Goal: Check status: Check status

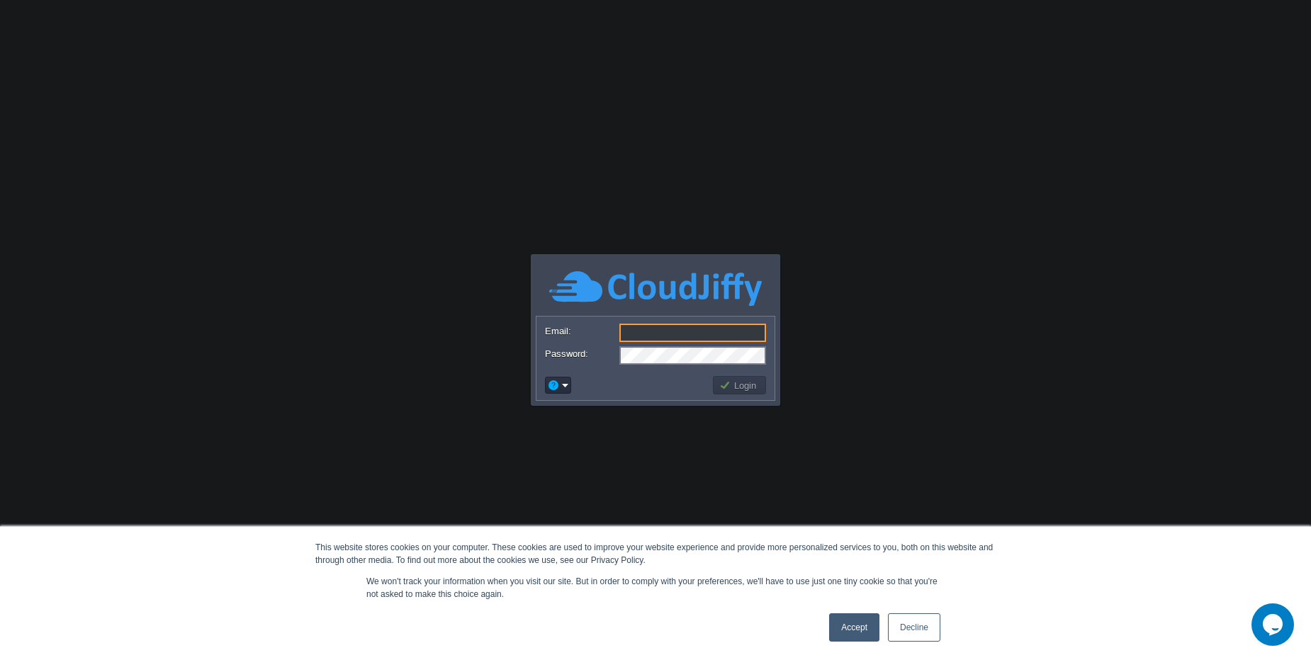
type input "[PERSON_NAME][EMAIL_ADDRESS][DOMAIN_NAME]"
click at [744, 400] on div "Login" at bounding box center [655, 386] width 238 height 30
click at [741, 383] on button "Login" at bounding box center [739, 385] width 41 height 13
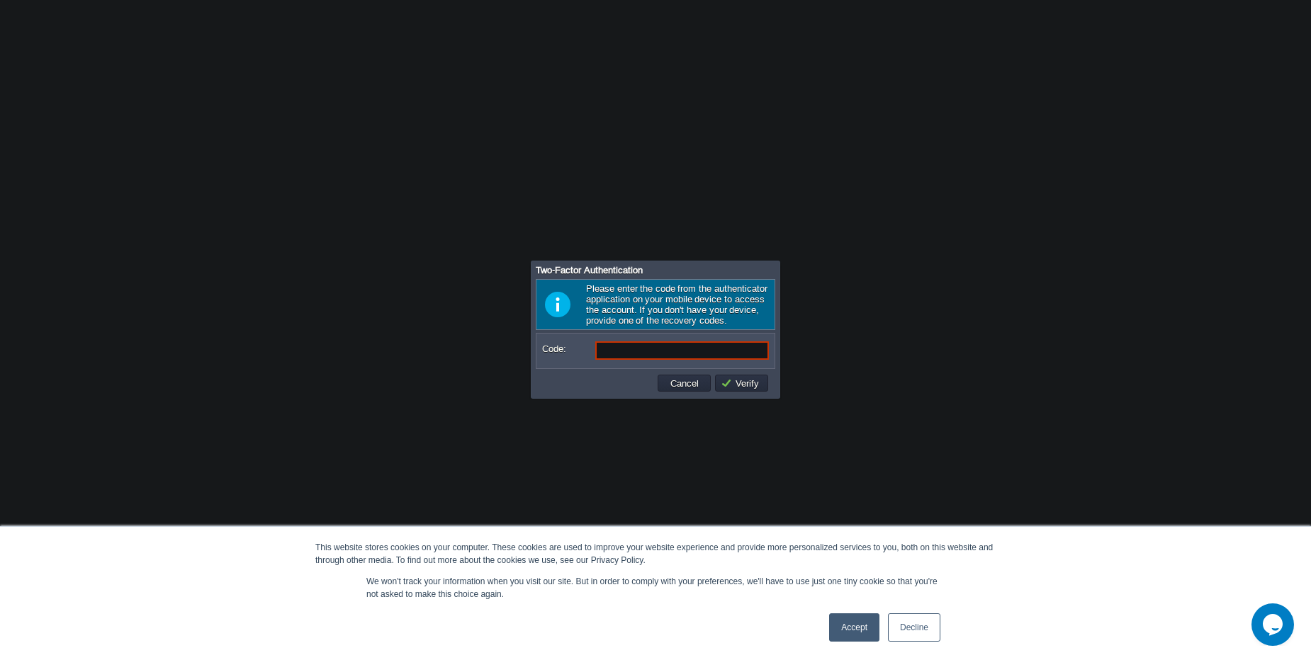
click at [850, 616] on link "Accept" at bounding box center [854, 628] width 50 height 28
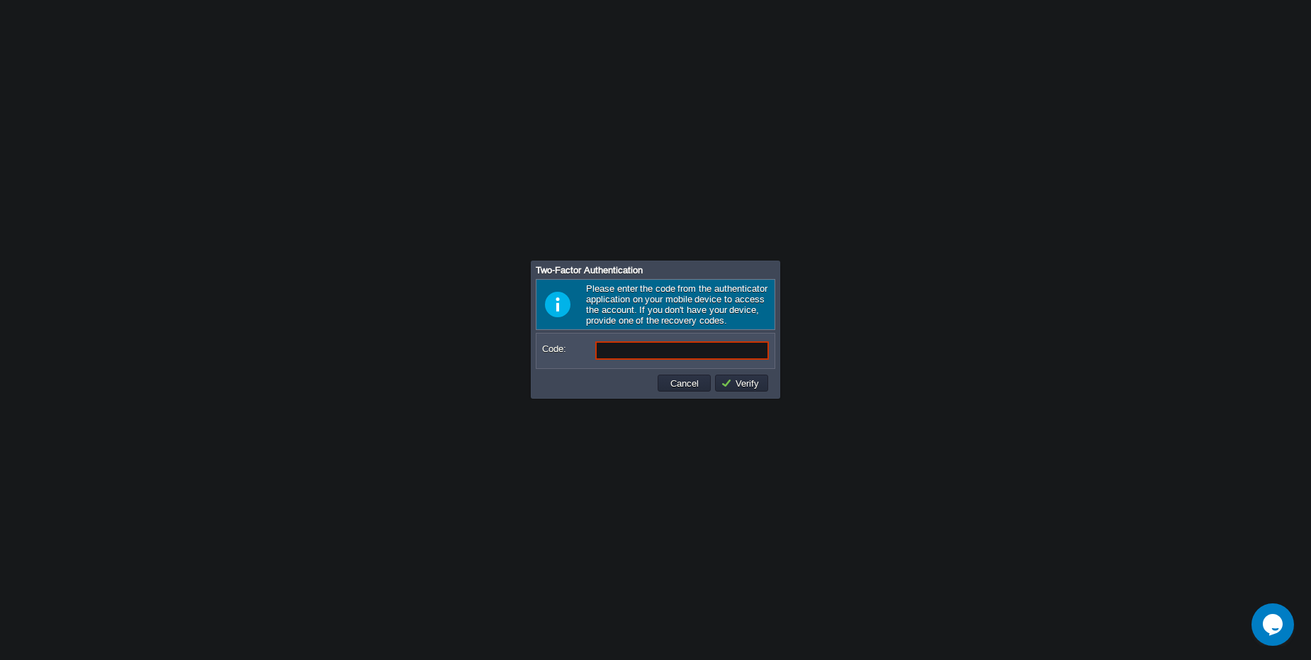
click at [629, 357] on input "Code:" at bounding box center [682, 351] width 174 height 18
type input "6"
type input "469529"
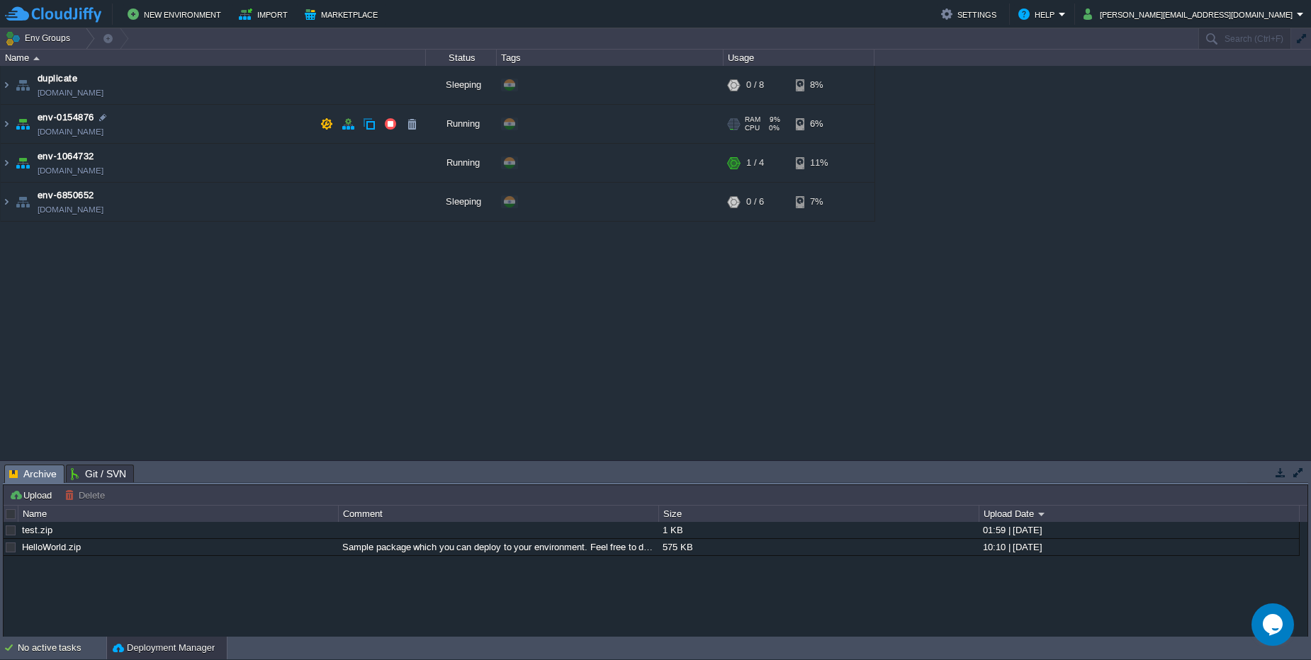
click at [170, 130] on td "env-0154876 [DOMAIN_NAME]" at bounding box center [213, 124] width 425 height 39
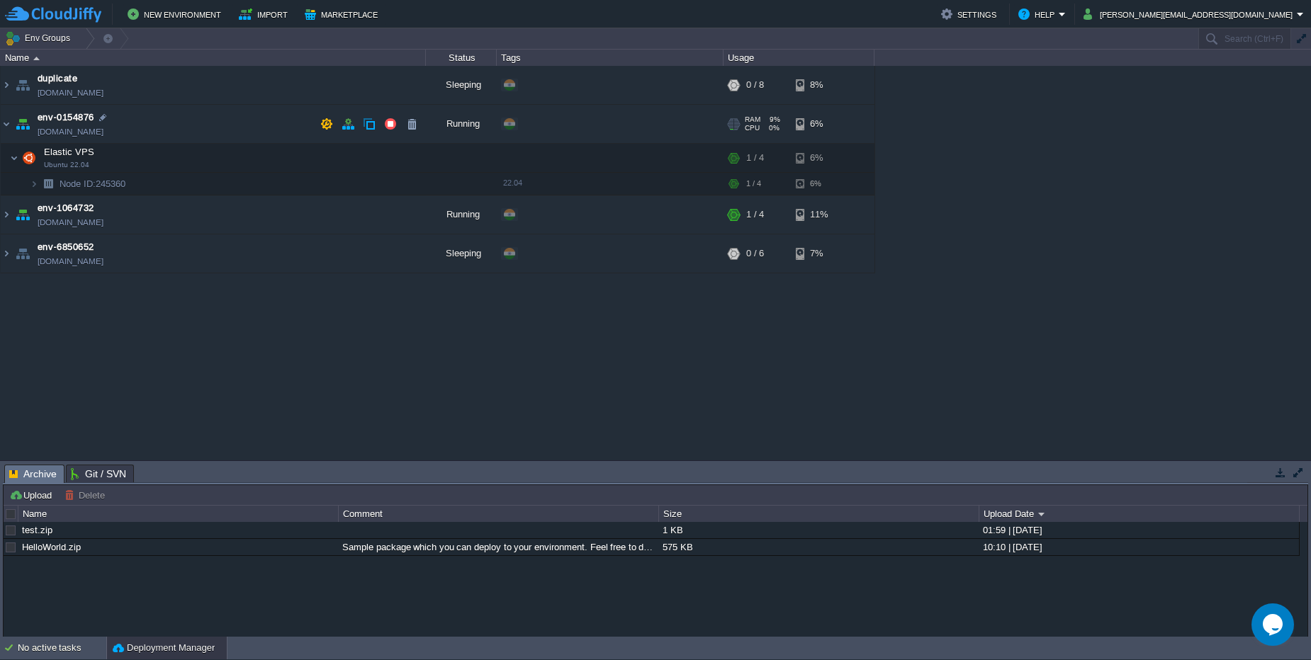
click at [170, 130] on td "env-0154876 [DOMAIN_NAME]" at bounding box center [213, 124] width 425 height 39
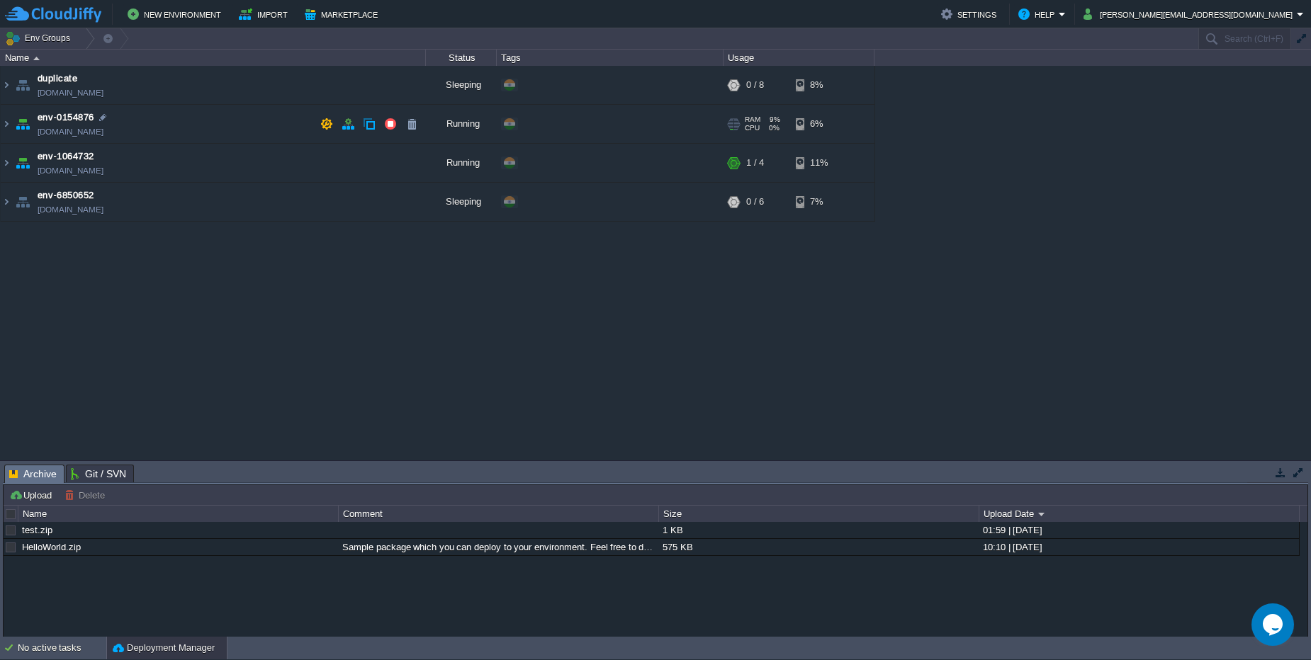
click at [170, 130] on td "env-0154876 [DOMAIN_NAME]" at bounding box center [213, 124] width 425 height 39
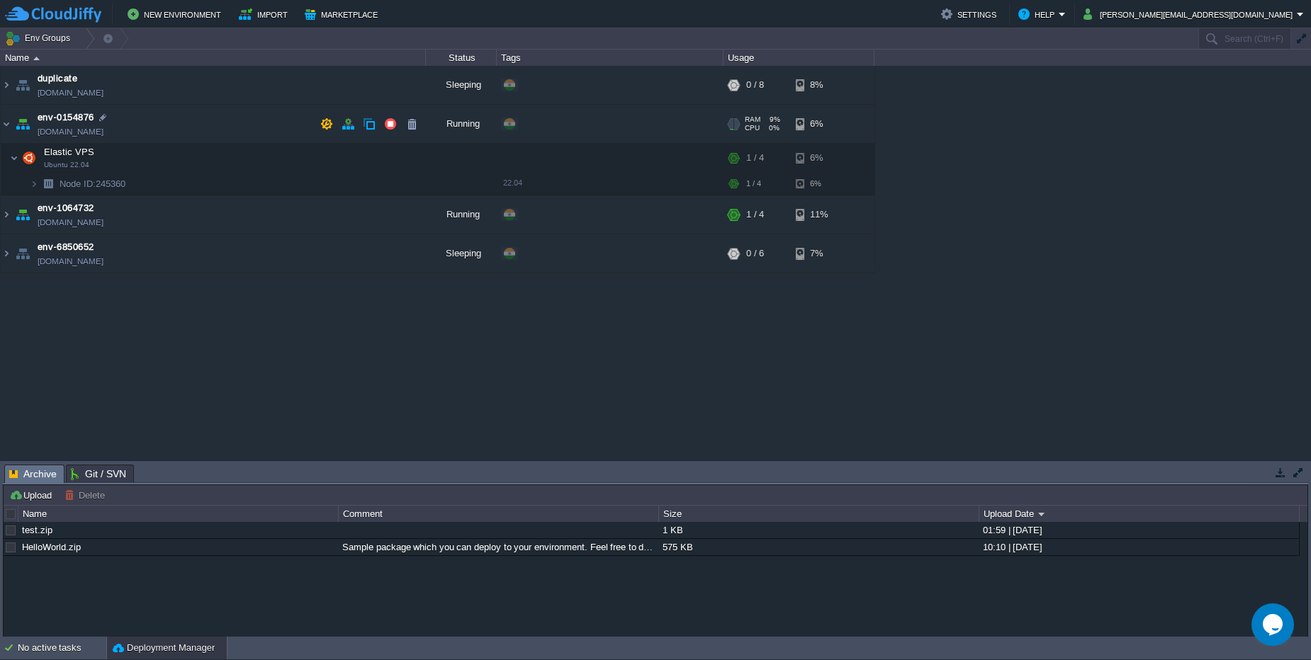
click at [170, 130] on td "env-0154876 [DOMAIN_NAME]" at bounding box center [213, 124] width 425 height 39
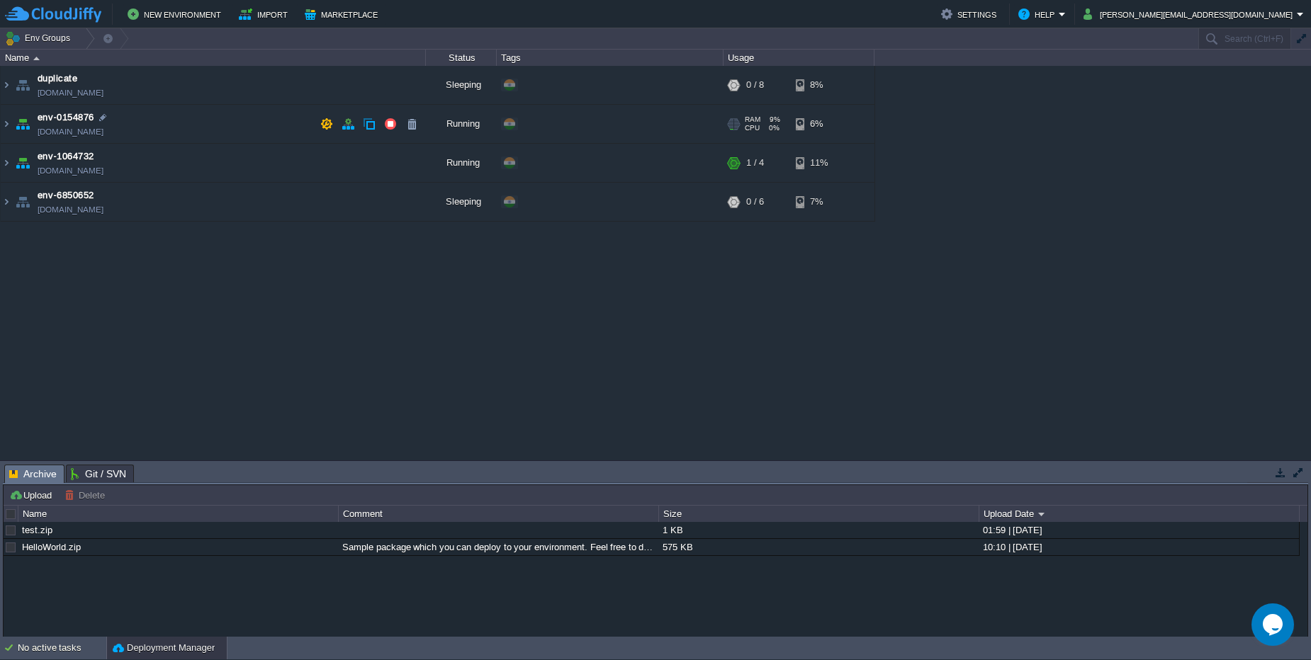
click at [170, 130] on td "env-0154876 [DOMAIN_NAME]" at bounding box center [213, 124] width 425 height 39
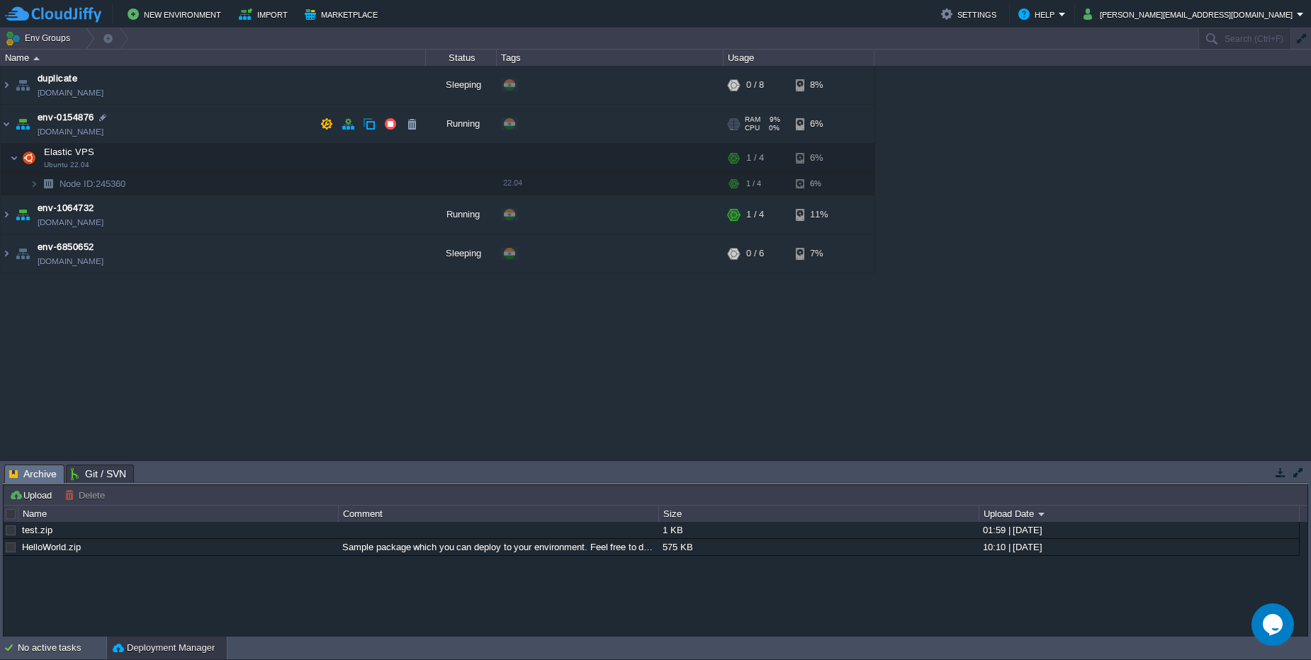
click at [170, 130] on td "env-0154876 [DOMAIN_NAME]" at bounding box center [213, 124] width 425 height 39
click at [179, 141] on td "env-0154876 [DOMAIN_NAME]" at bounding box center [213, 124] width 425 height 39
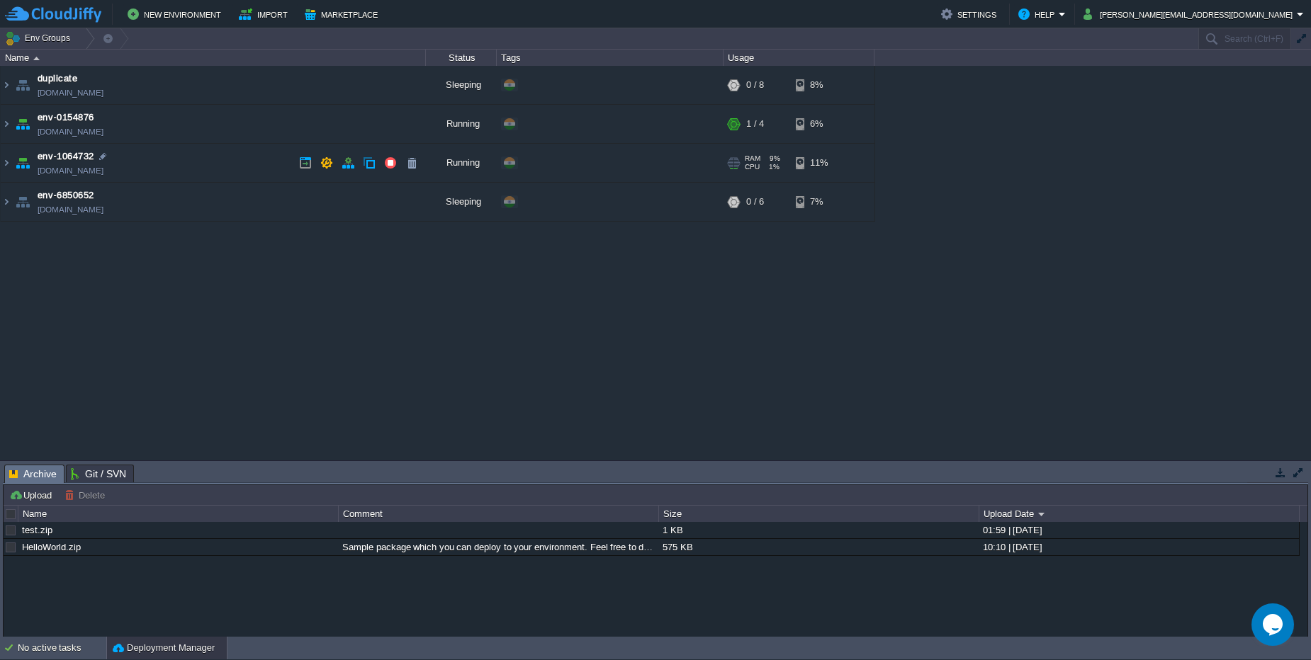
click at [221, 164] on td "env-1064732 [DOMAIN_NAME]" at bounding box center [213, 163] width 425 height 39
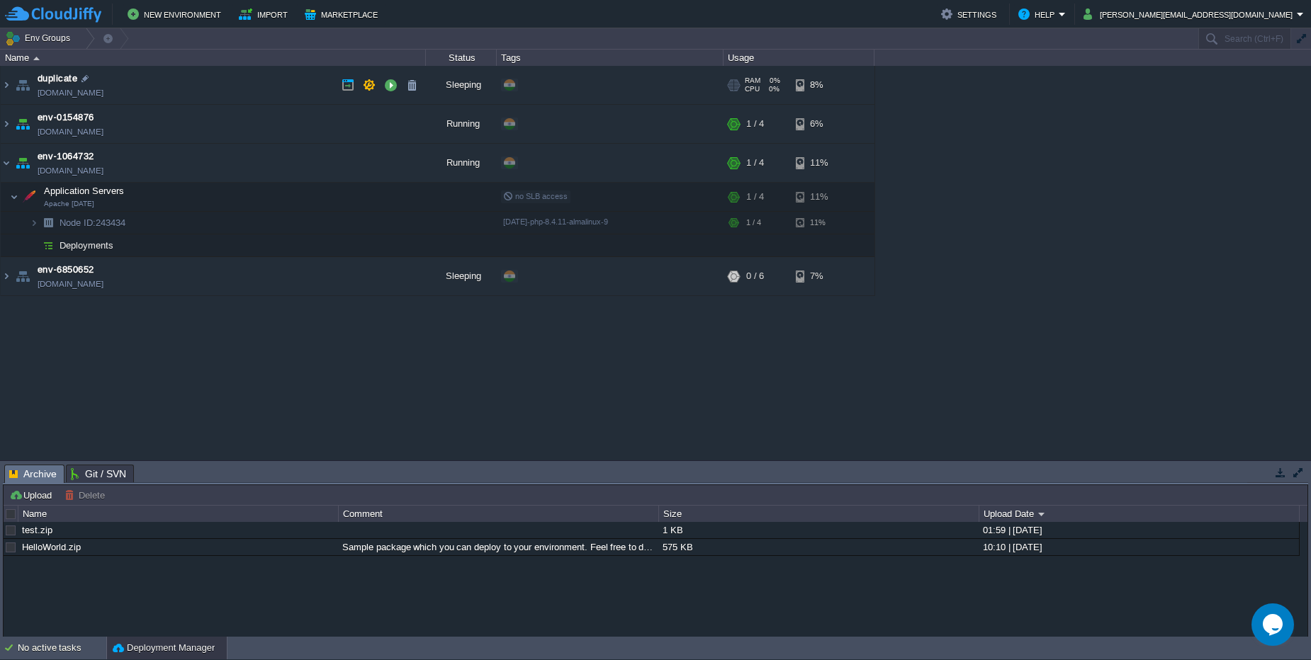
click at [159, 79] on td "duplicate [DOMAIN_NAME]" at bounding box center [213, 85] width 425 height 39
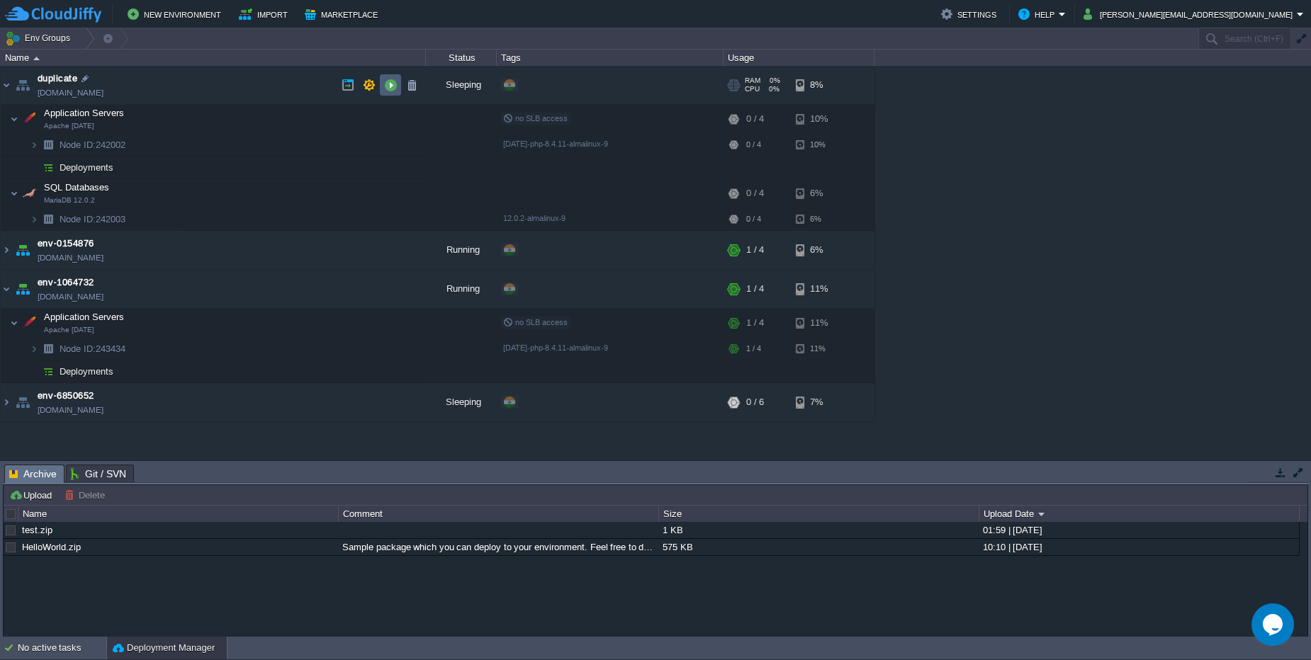
click at [393, 92] on td at bounding box center [390, 84] width 21 height 21
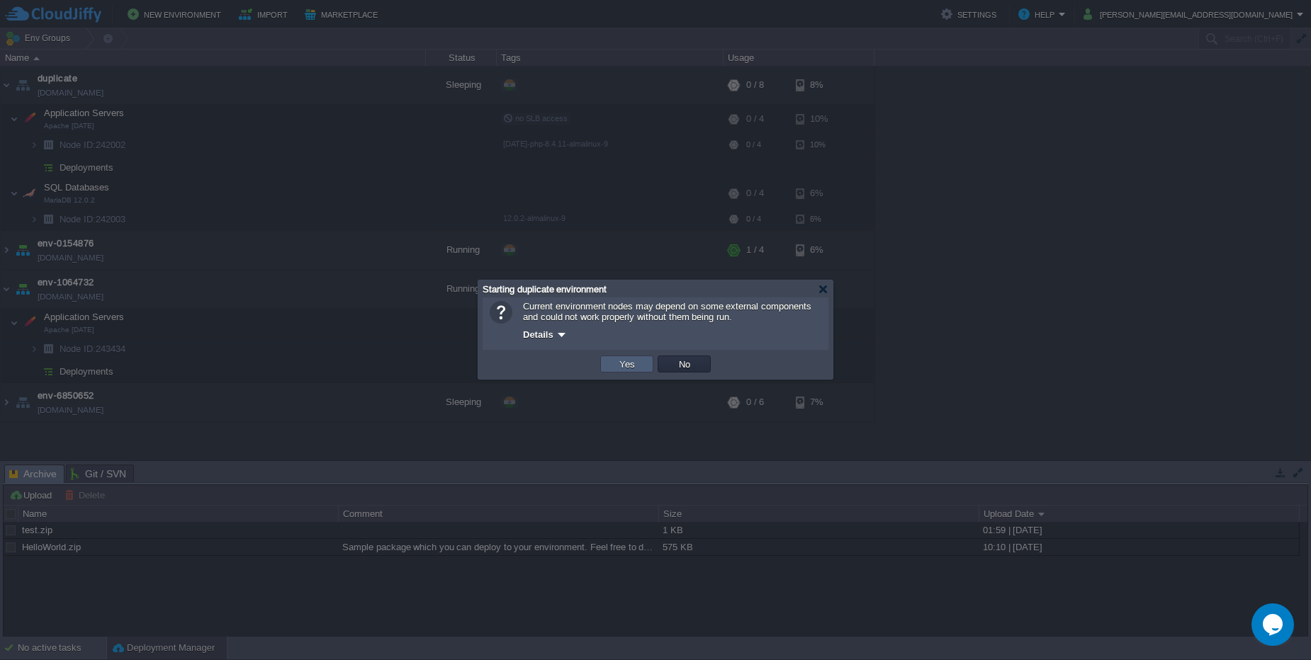
click at [609, 361] on td "Yes" at bounding box center [626, 364] width 53 height 17
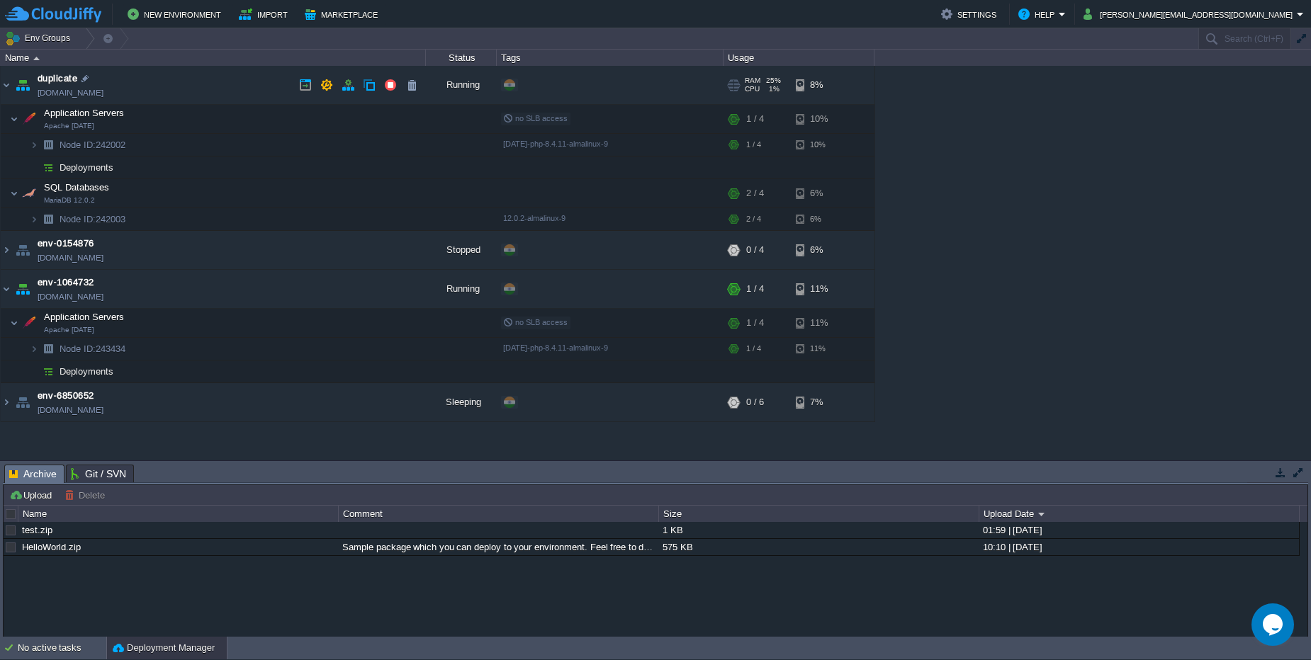
click at [190, 77] on td "duplicate [DOMAIN_NAME]" at bounding box center [213, 85] width 425 height 39
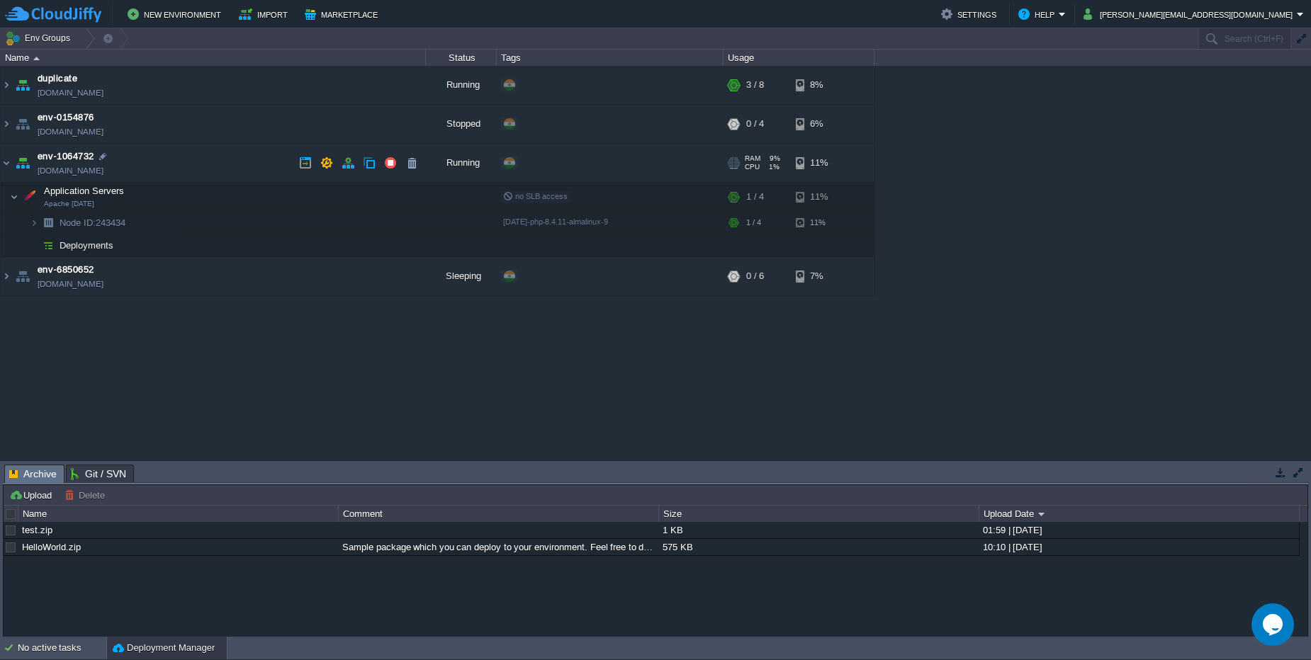
click at [171, 157] on td "env-1064732 [DOMAIN_NAME]" at bounding box center [213, 163] width 425 height 39
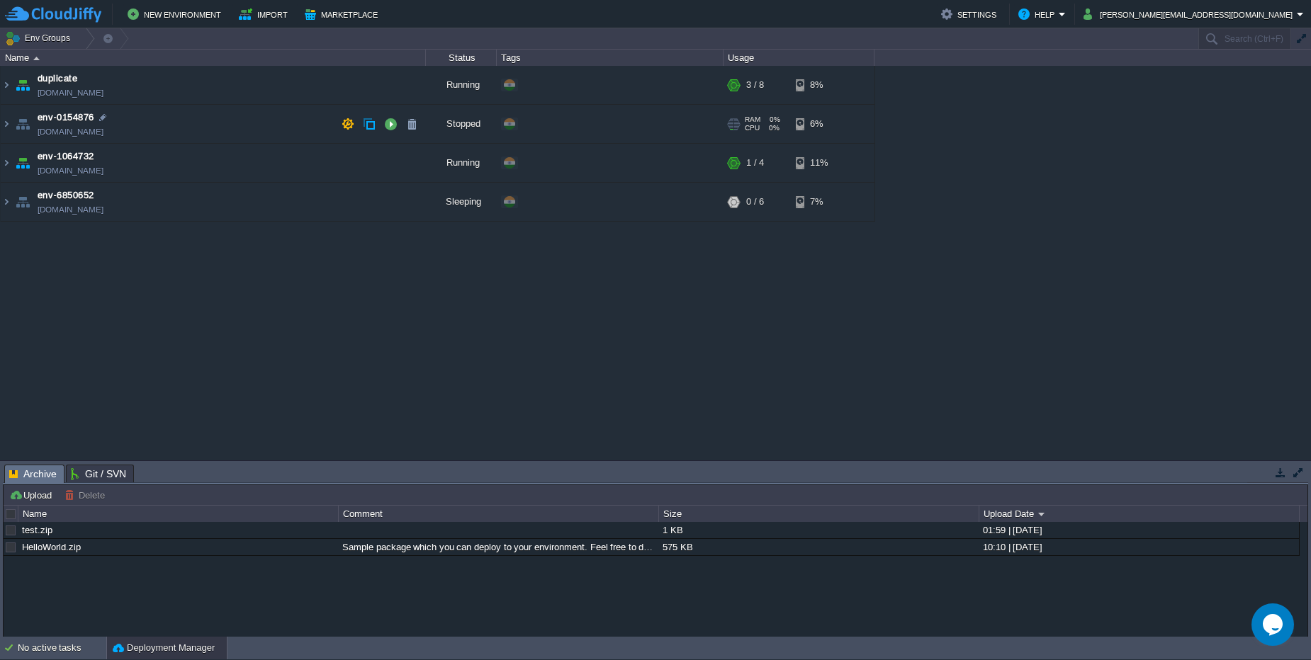
click at [191, 130] on td "env-0154876 [DOMAIN_NAME]" at bounding box center [213, 124] width 425 height 39
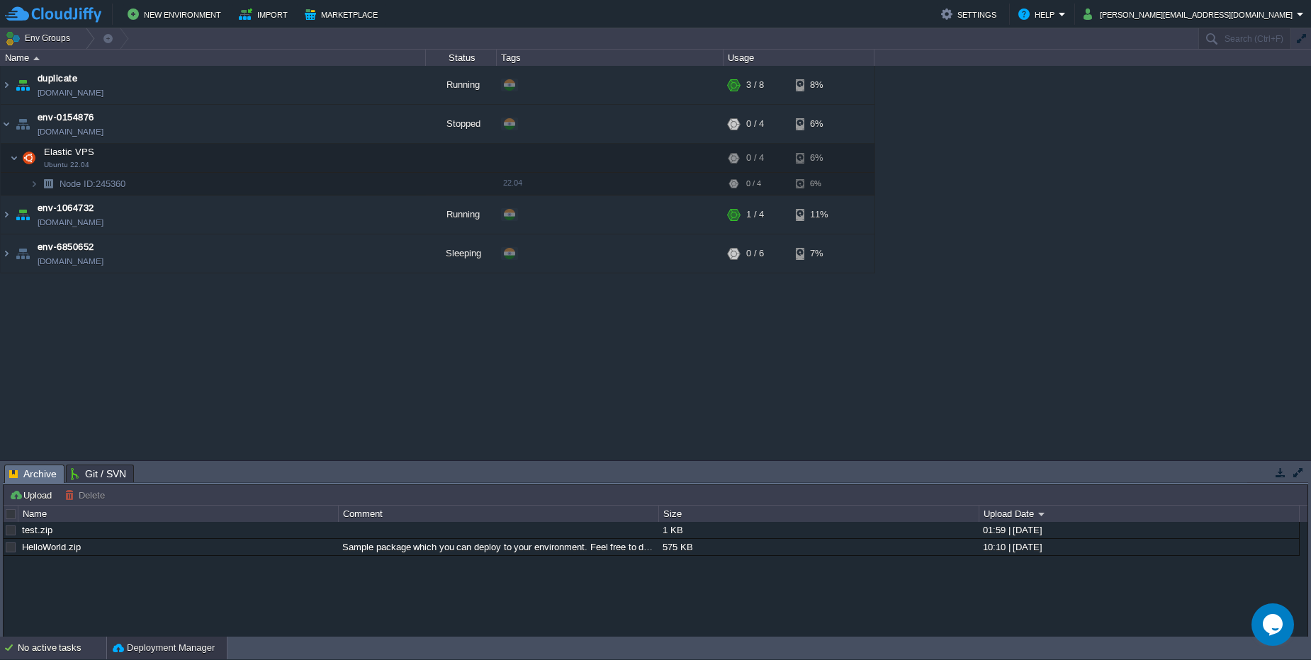
click at [57, 646] on div "No active tasks" at bounding box center [62, 648] width 89 height 23
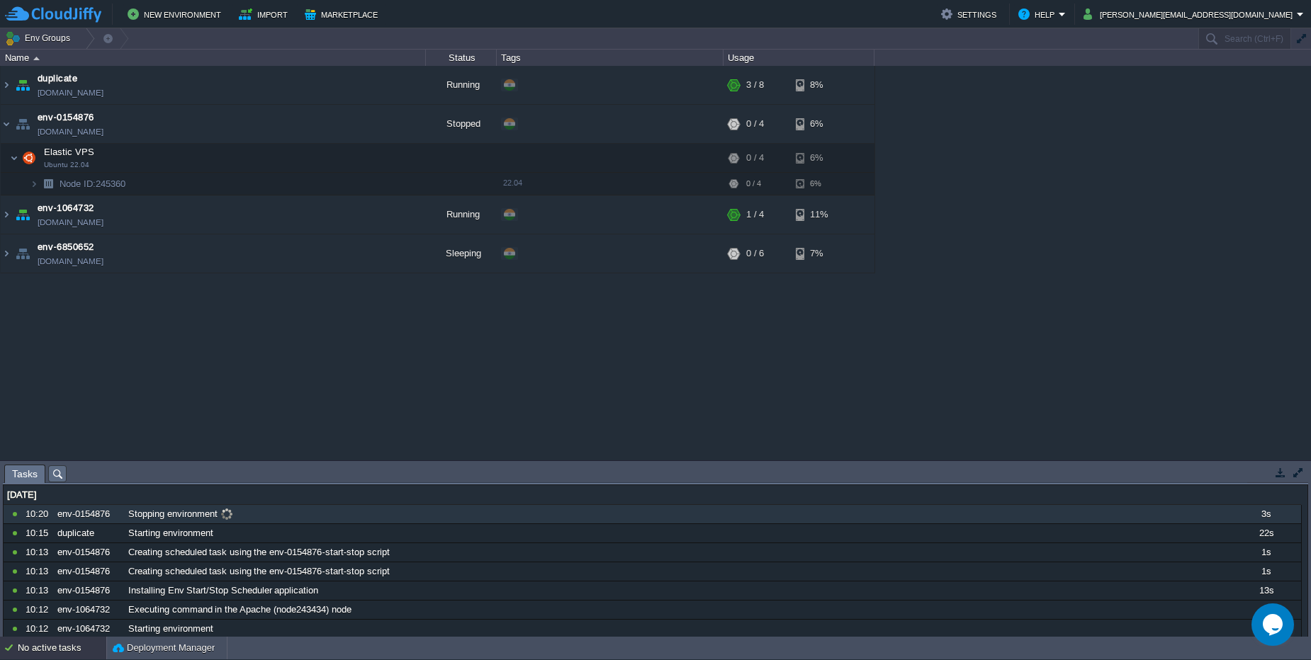
click at [263, 514] on div "Stopping environment" at bounding box center [677, 514] width 1105 height 18
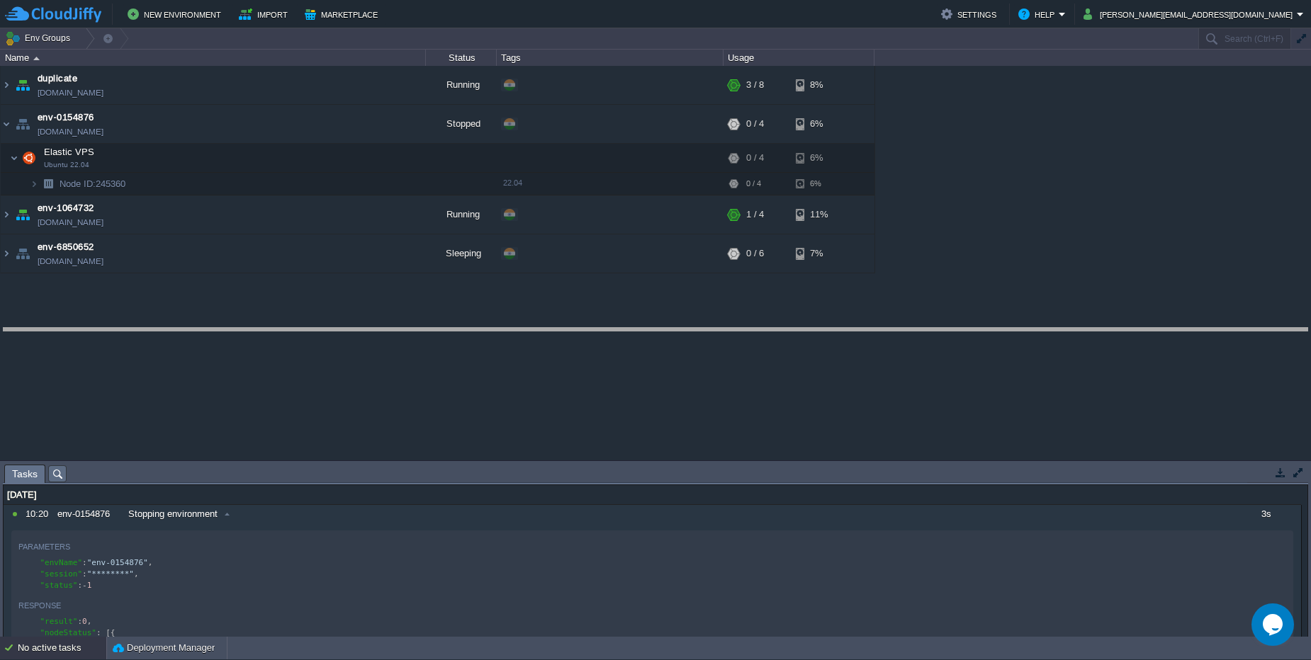
drag, startPoint x: 553, startPoint y: 473, endPoint x: 537, endPoint y: 337, distance: 137.7
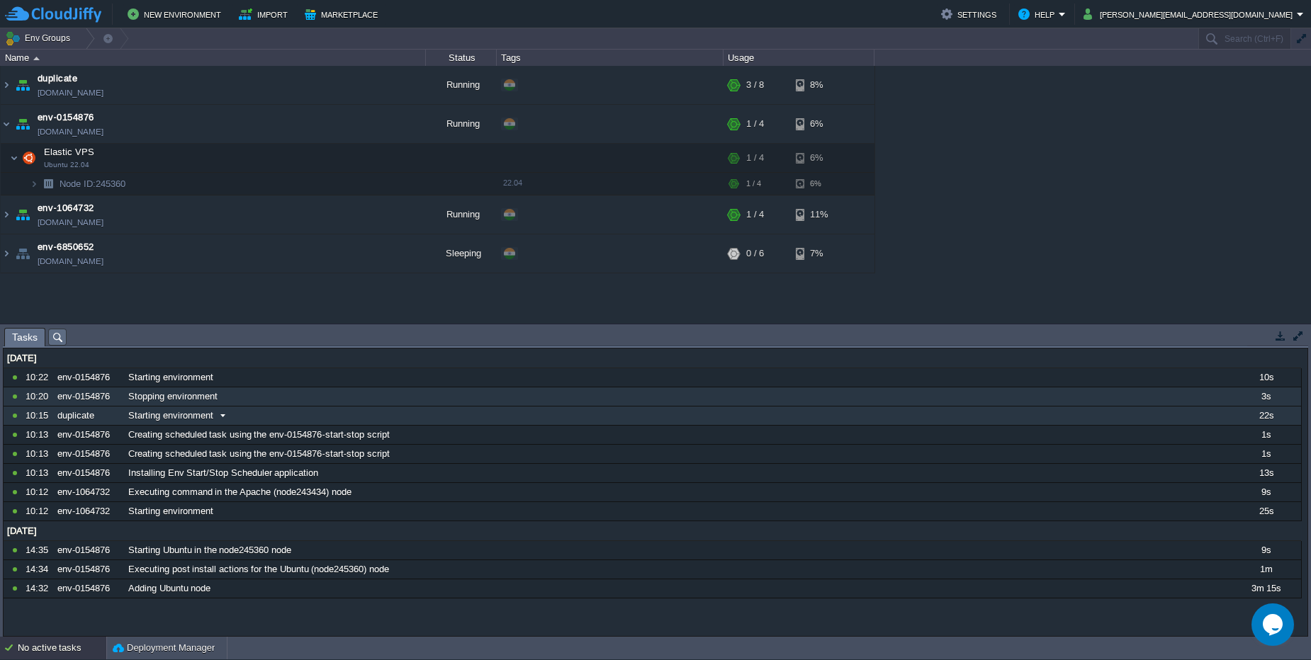
click at [303, 407] on div "10742129 10:22 env-0154876 Starting environment 10s 1756405800000 10742122 10:2…" at bounding box center [653, 445] width 1298 height 153
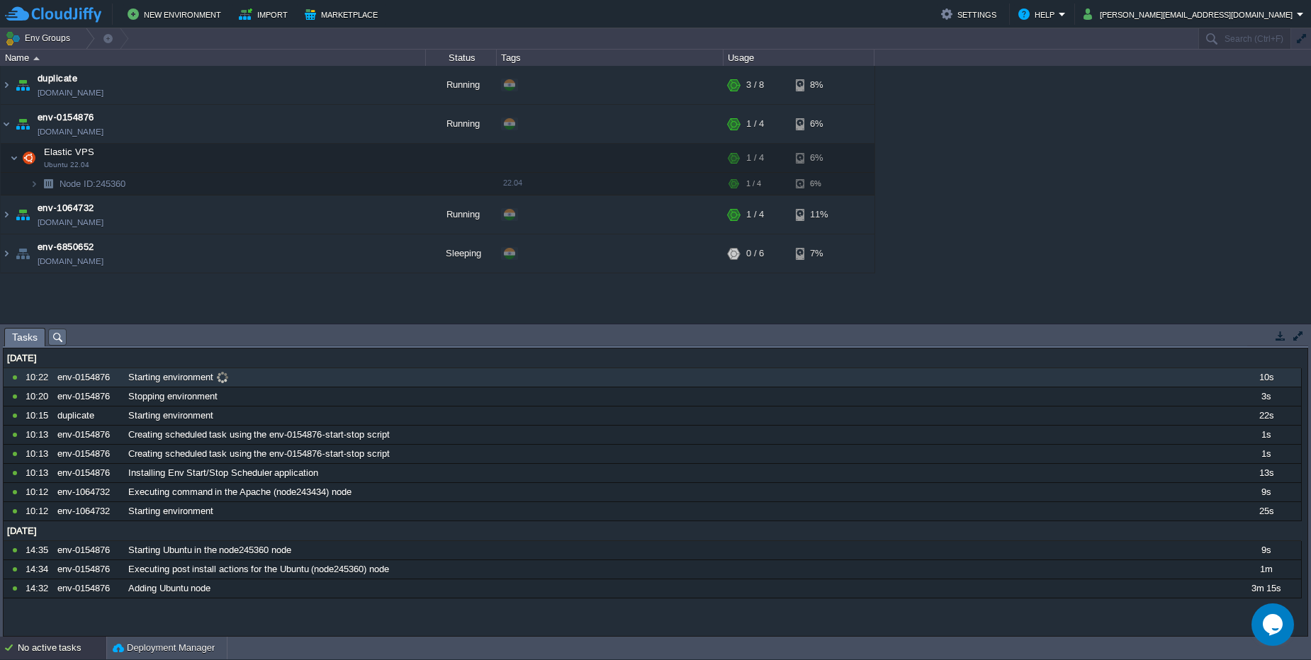
click at [303, 382] on div "Starting environment" at bounding box center [677, 378] width 1105 height 18
click at [65, 645] on div "No active tasks" at bounding box center [62, 648] width 89 height 23
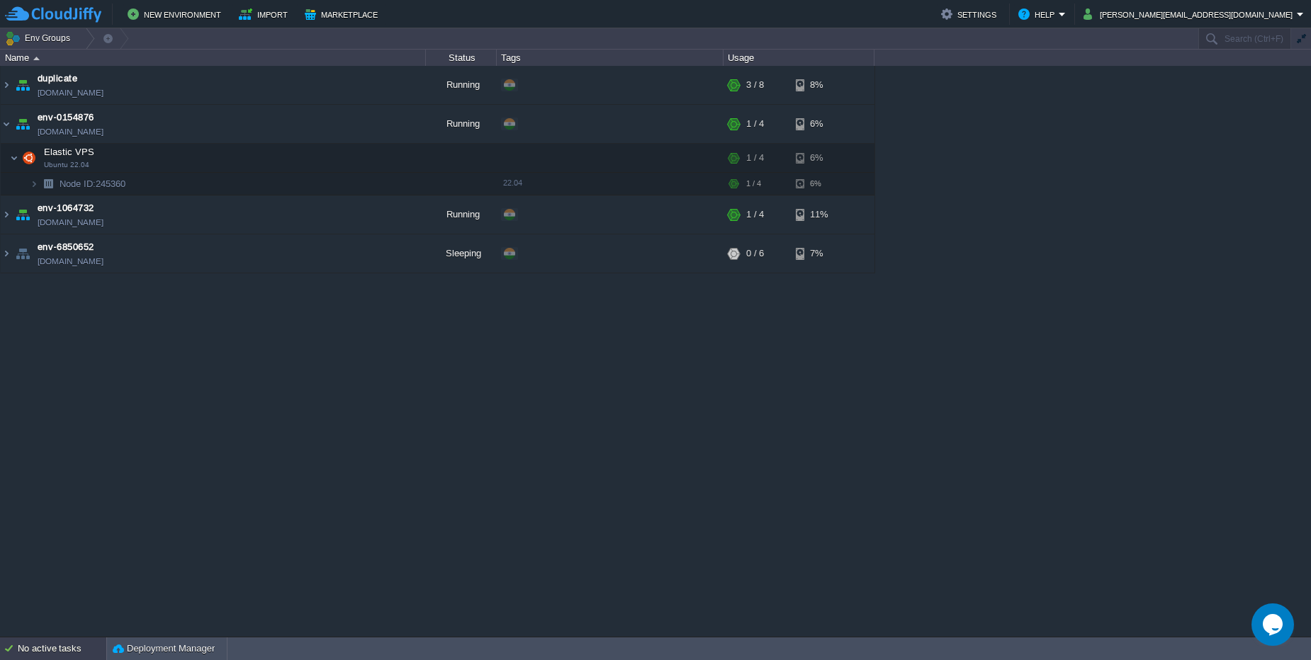
click at [65, 645] on div "No active tasks" at bounding box center [62, 649] width 89 height 23
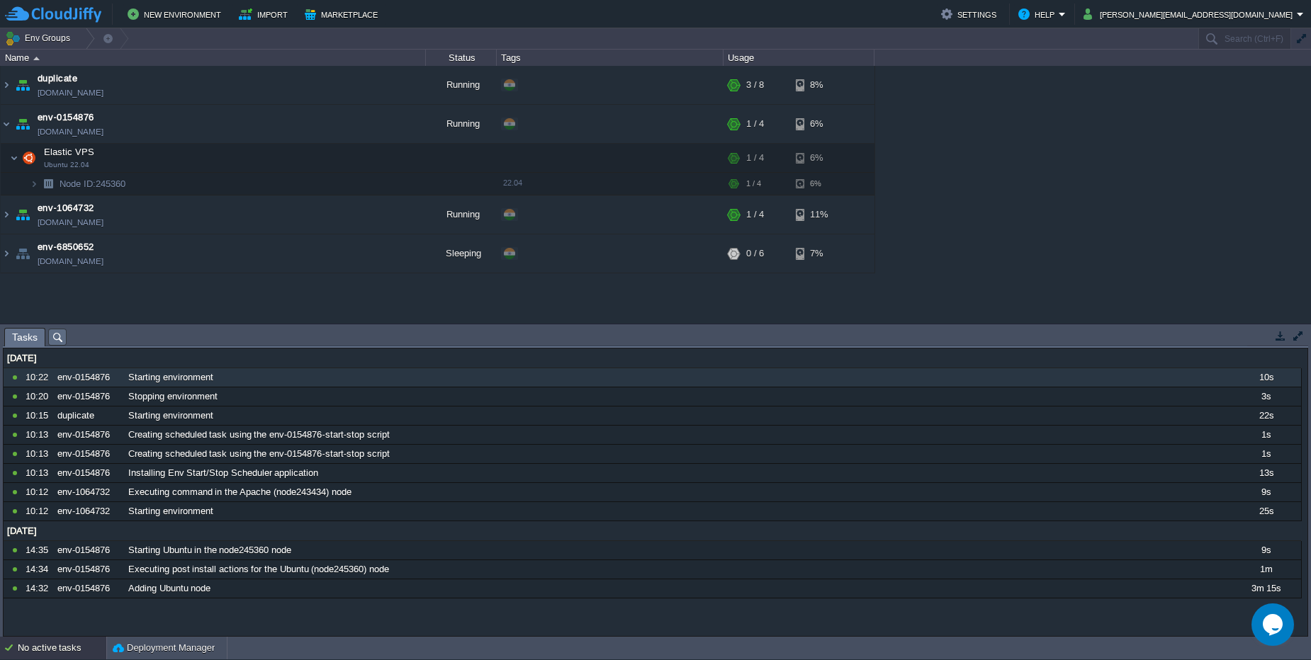
click at [65, 645] on div "No active tasks" at bounding box center [62, 648] width 89 height 23
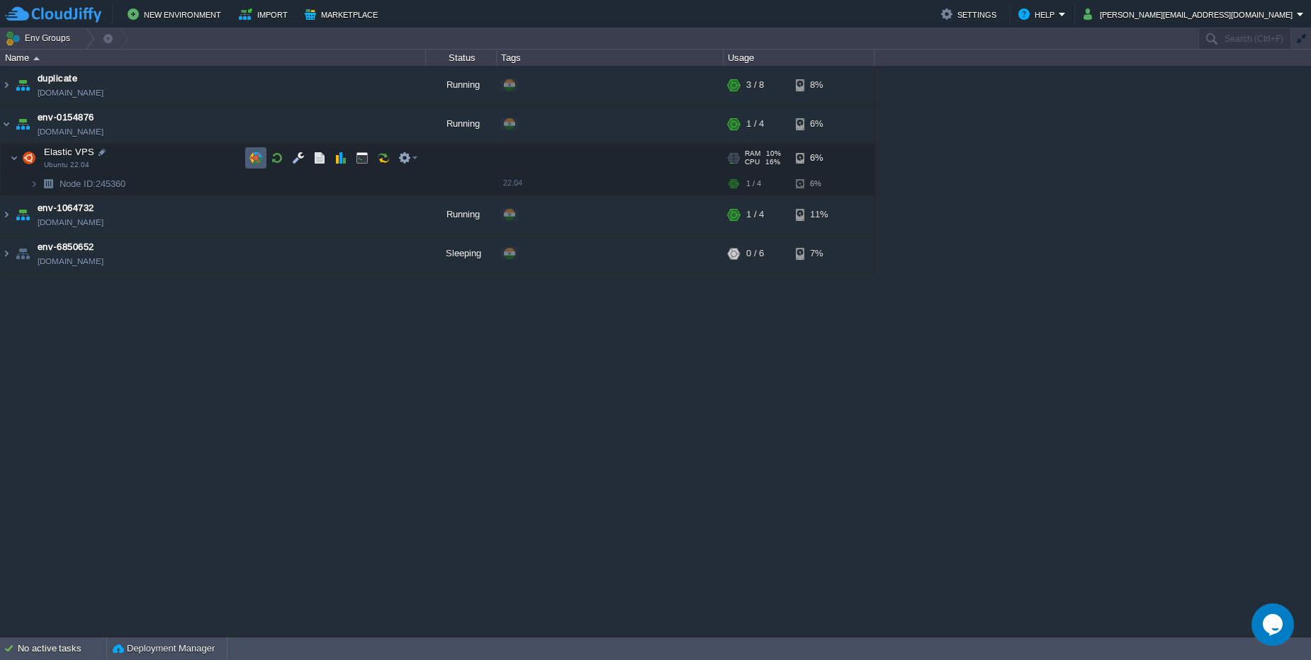
click at [257, 162] on button "button" at bounding box center [255, 158] width 13 height 13
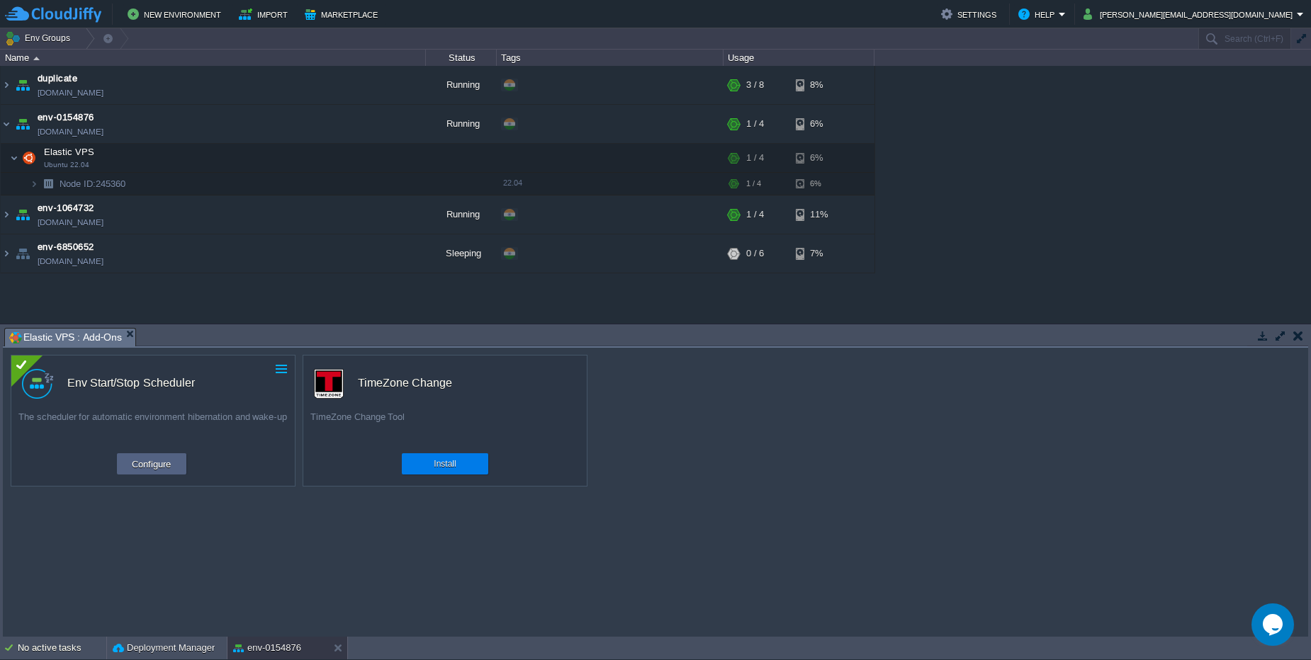
click at [279, 368] on button "button" at bounding box center [281, 369] width 13 height 13
click at [111, 383] on div "Env Start/Stop Scheduler" at bounding box center [131, 384] width 128 height 30
click at [157, 461] on button "Configure" at bounding box center [151, 464] width 47 height 17
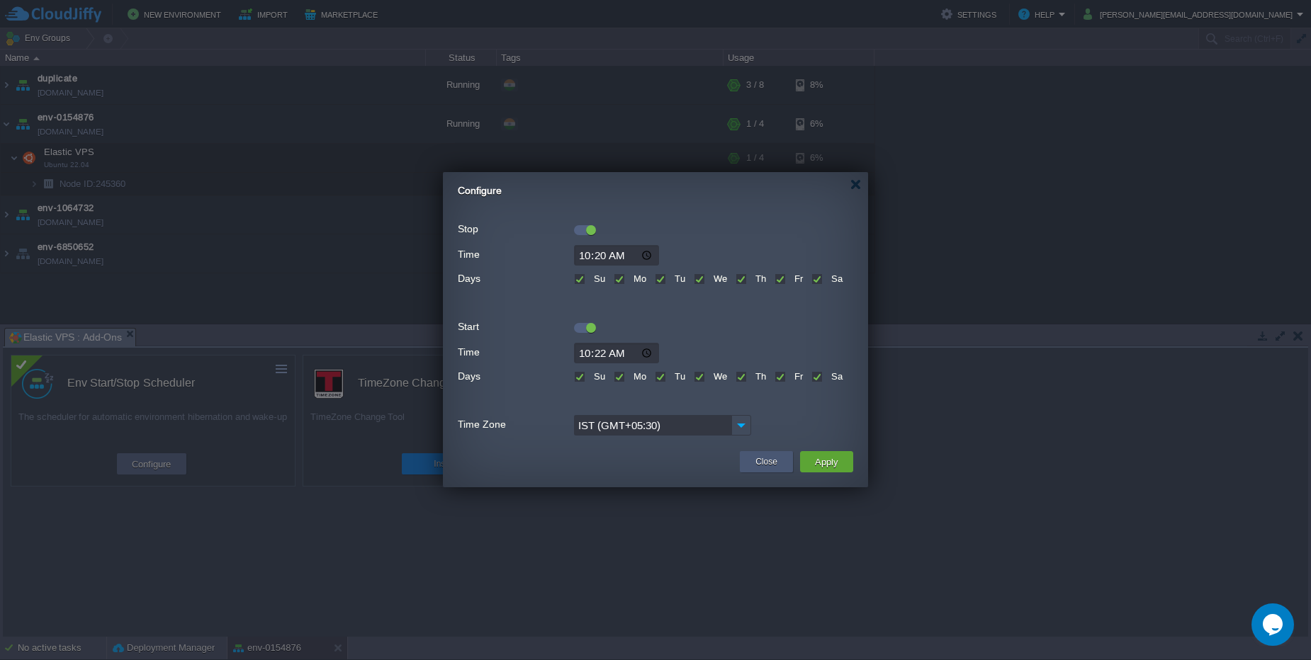
click at [770, 466] on button "Close" at bounding box center [766, 462] width 22 height 14
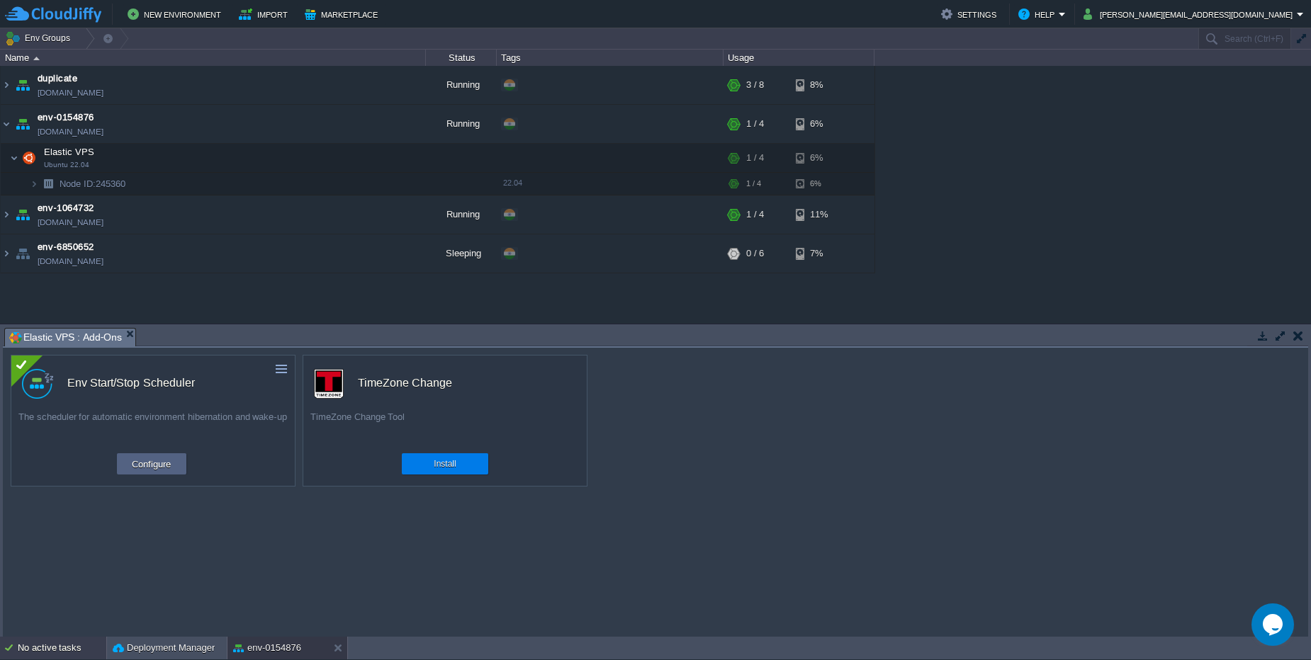
click at [78, 641] on div "No active tasks" at bounding box center [62, 648] width 89 height 23
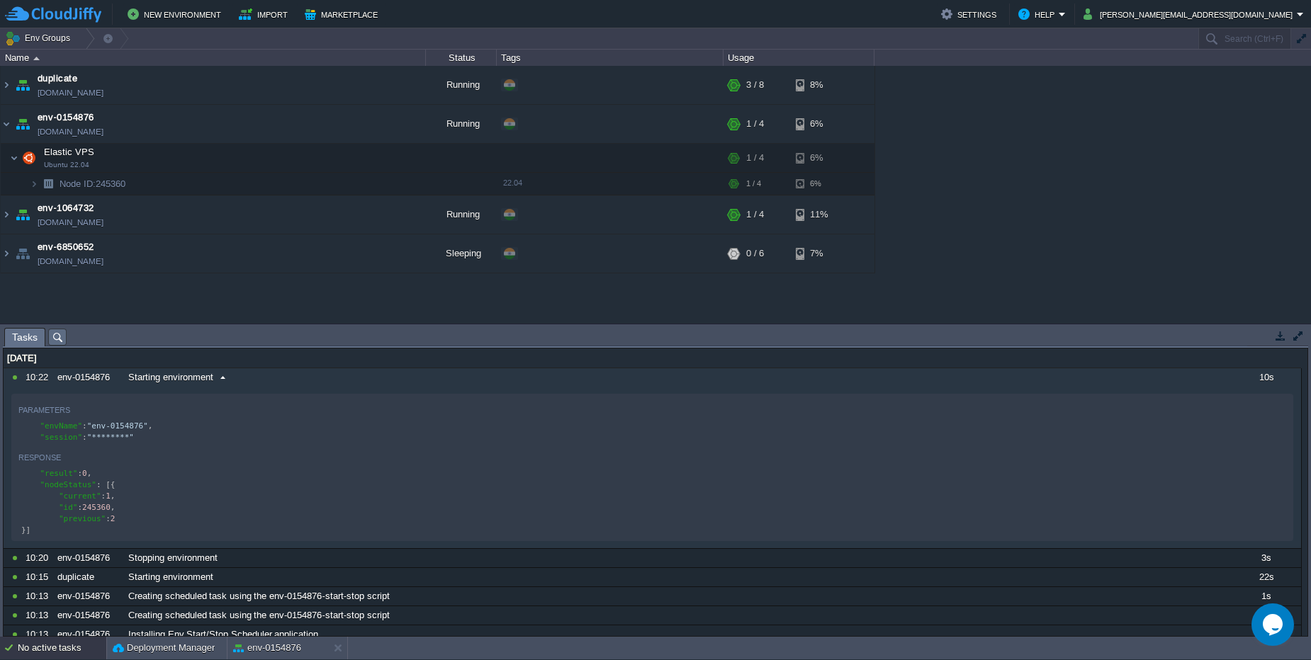
click at [231, 382] on span at bounding box center [222, 377] width 19 height 13
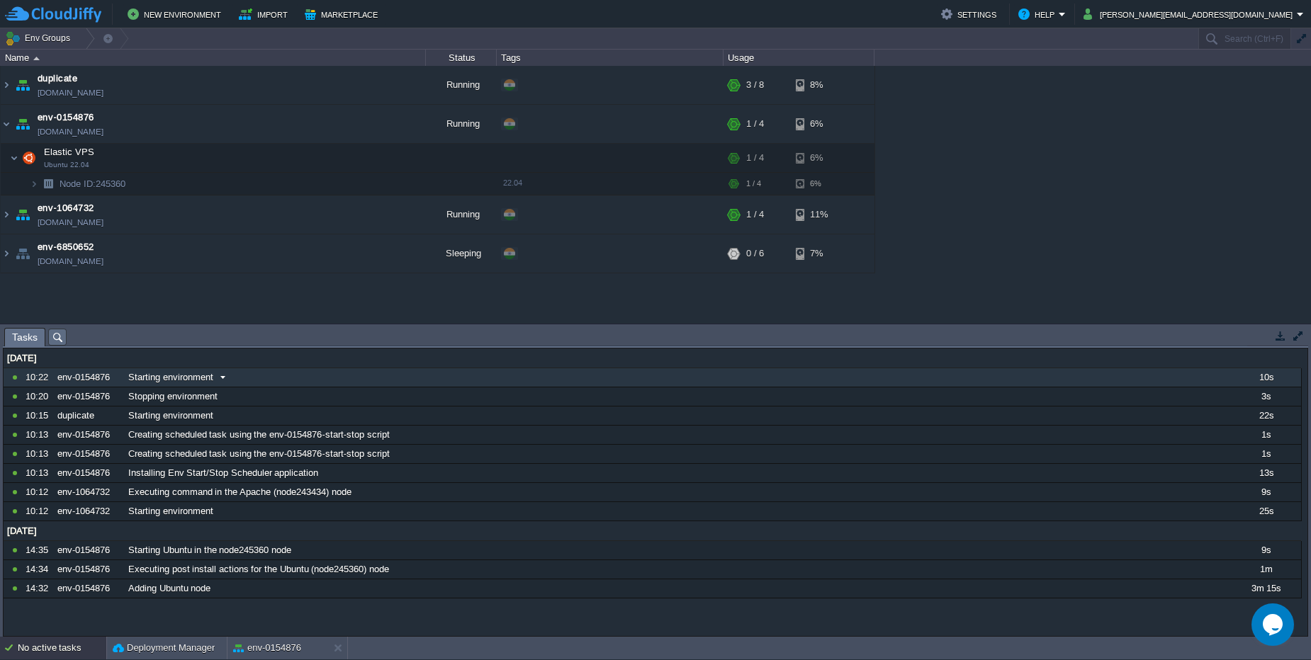
click at [231, 382] on span at bounding box center [222, 377] width 19 height 13
